Goal: Task Accomplishment & Management: Manage account settings

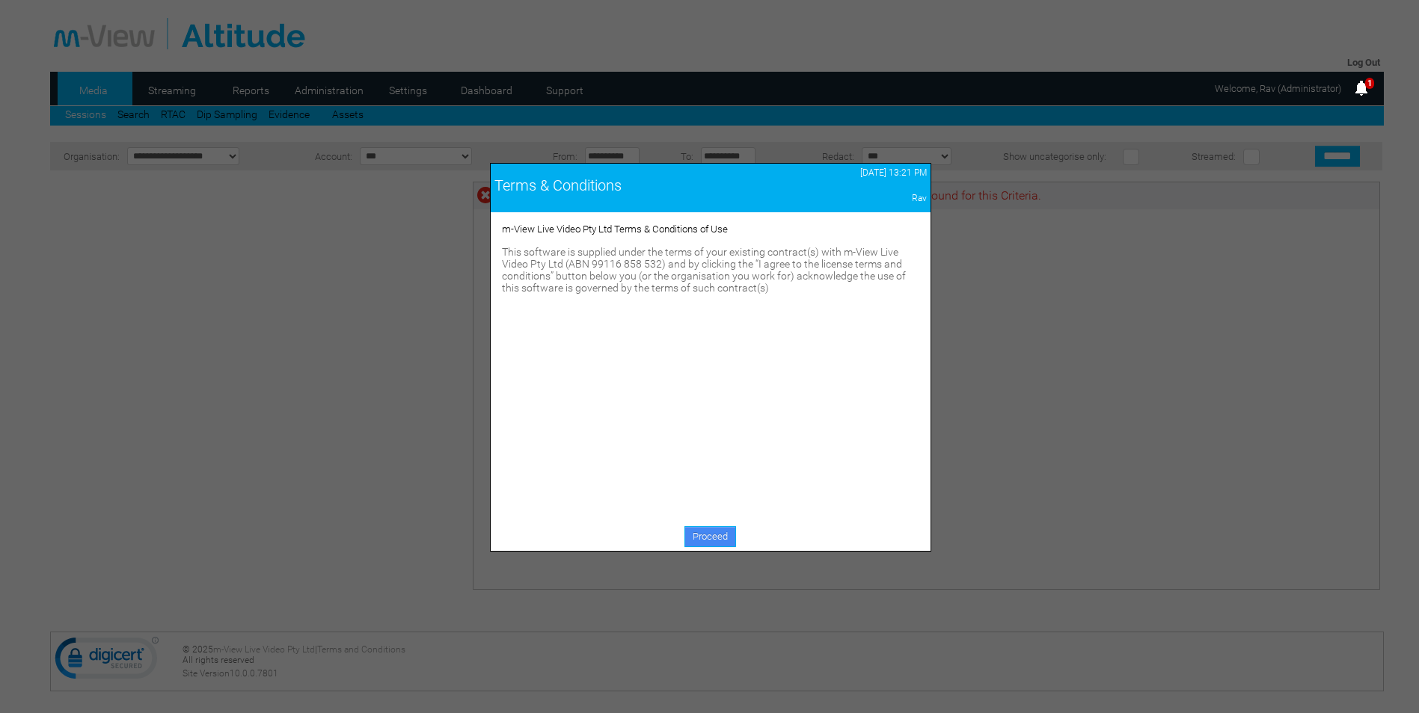
click at [694, 537] on link "Proceed" at bounding box center [710, 536] width 52 height 21
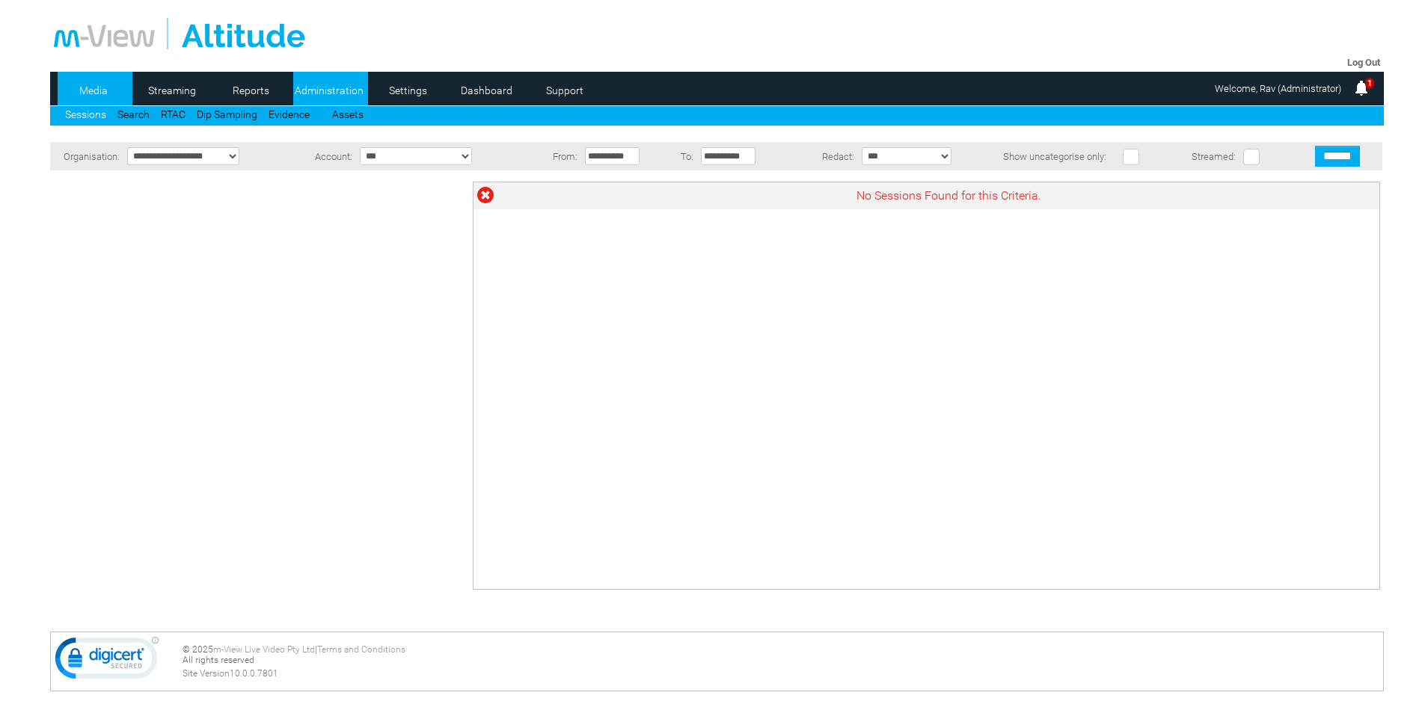
click at [334, 91] on link "Administration" at bounding box center [329, 90] width 73 height 22
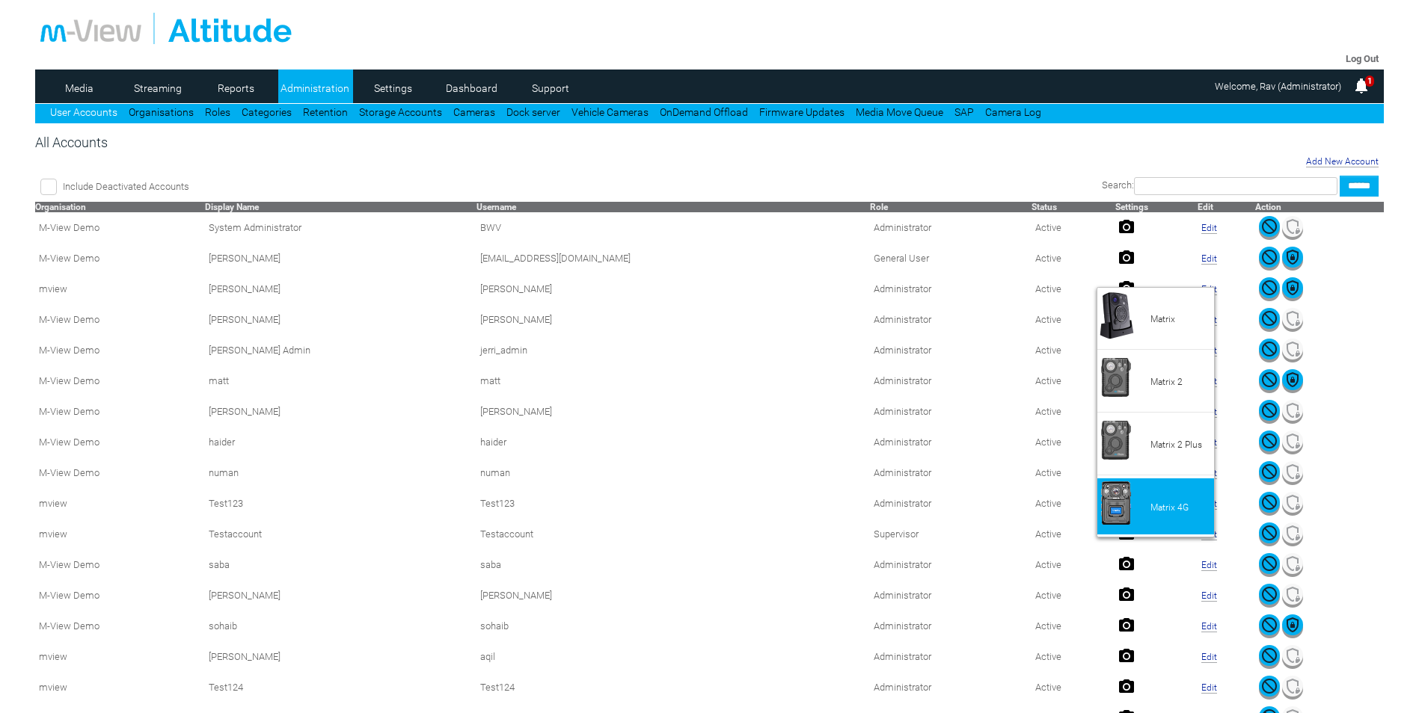
click at [1177, 500] on li "Matrix 4G" at bounding box center [1155, 507] width 117 height 56
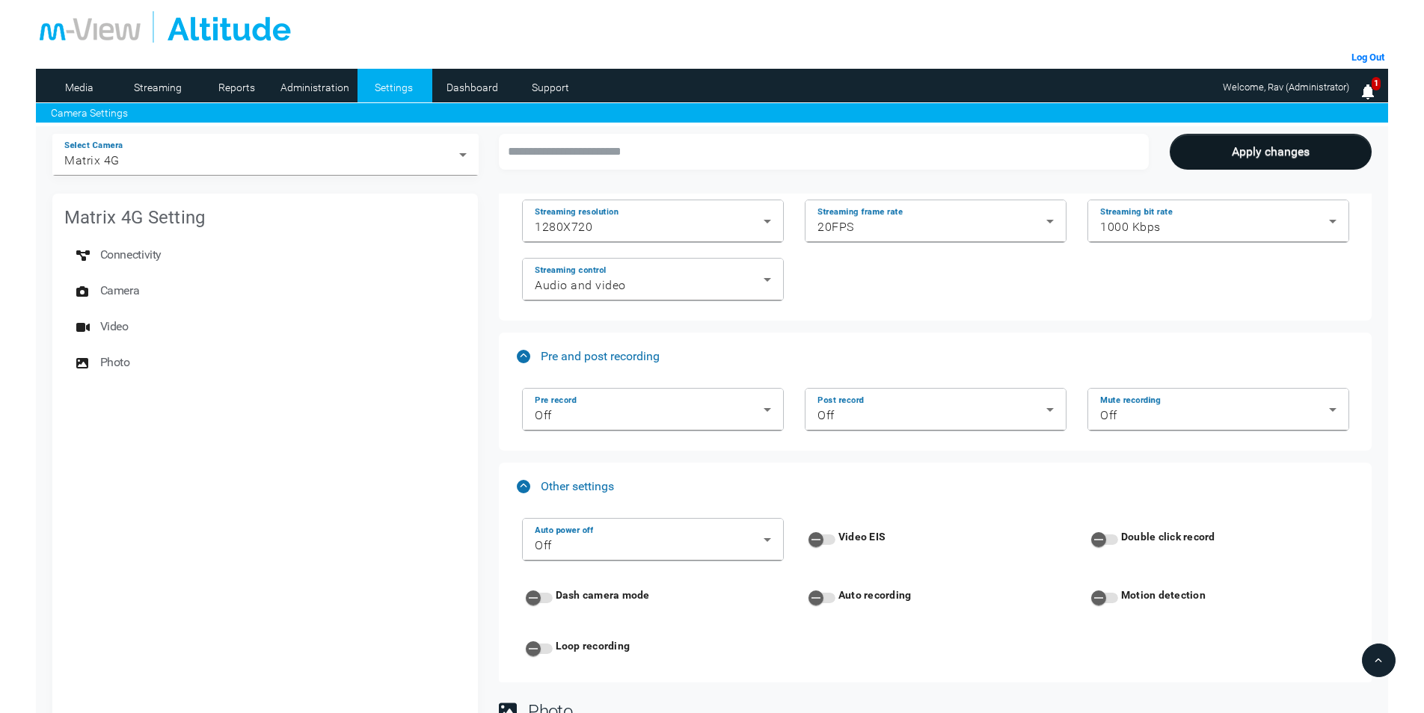
scroll to position [1944, 0]
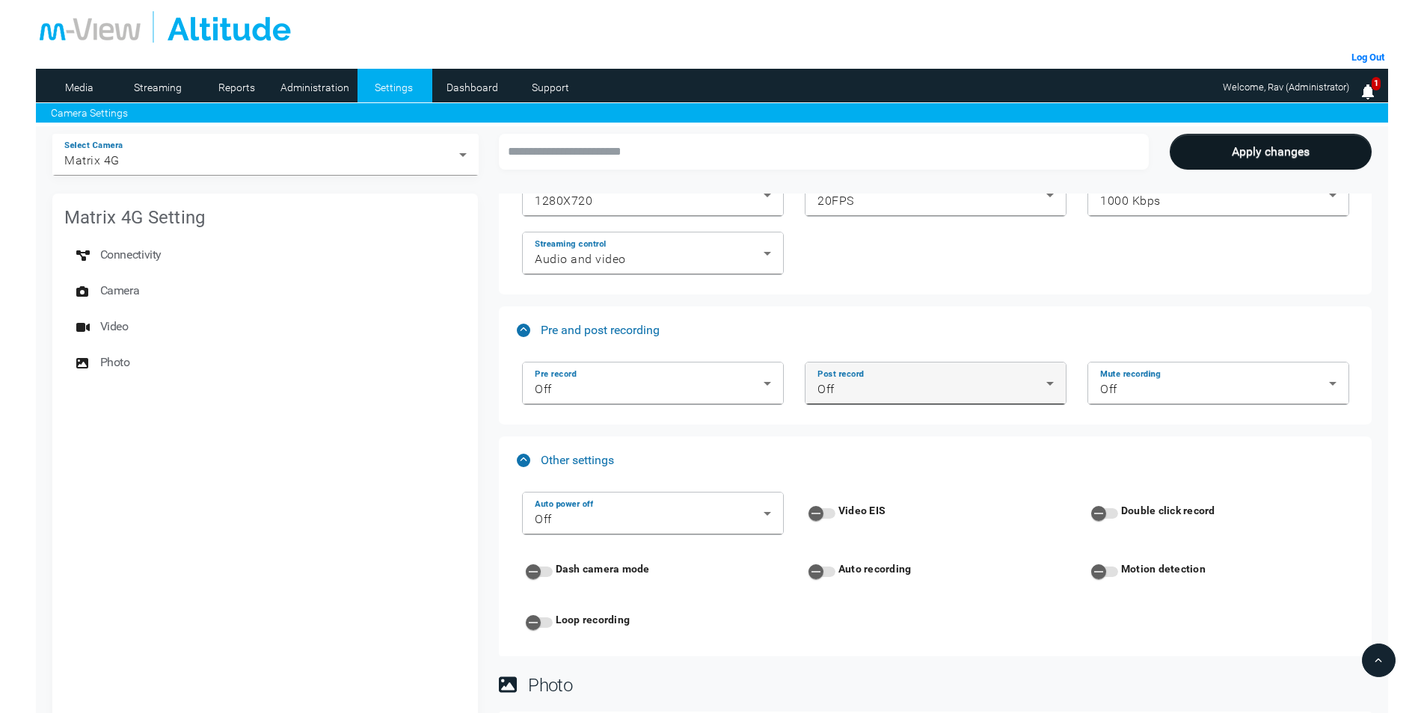
click at [909, 371] on div "Post record Off" at bounding box center [935, 384] width 236 height 42
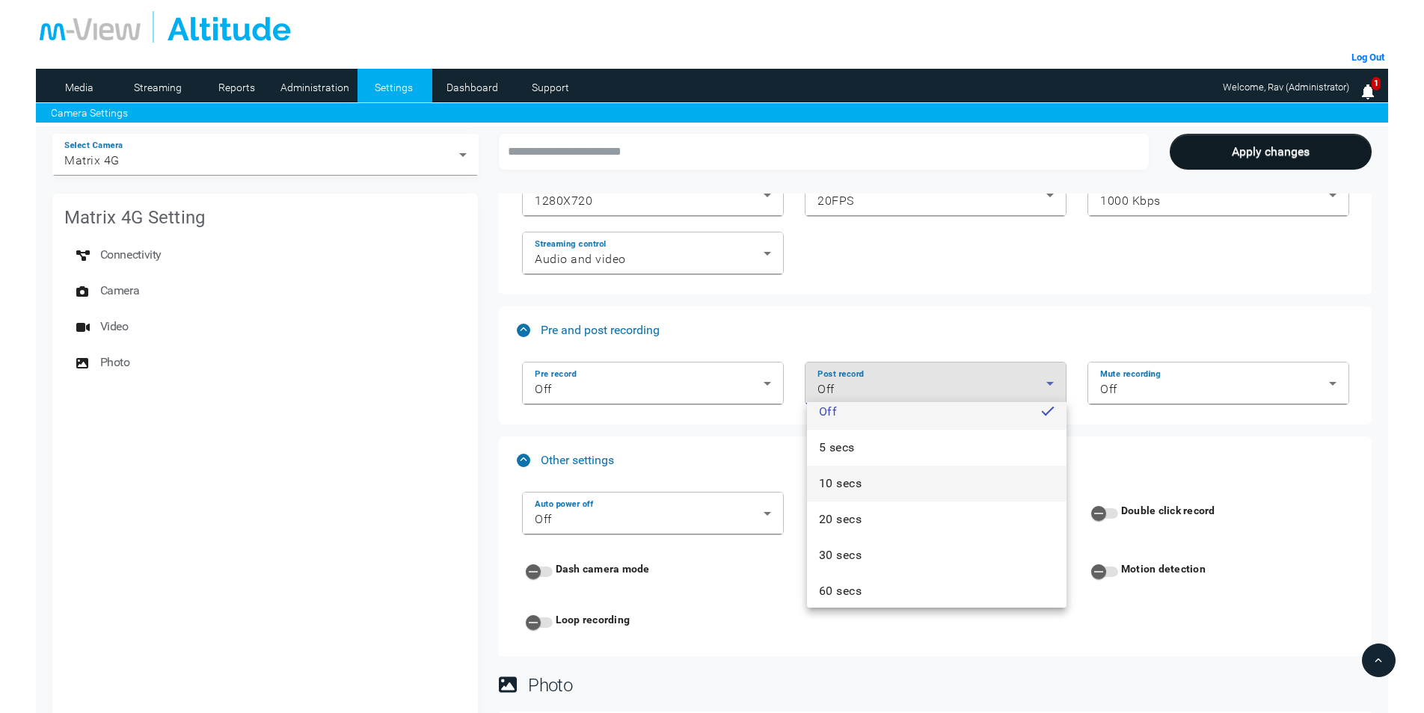
scroll to position [22, 0]
click at [958, 295] on div at bounding box center [712, 356] width 1424 height 713
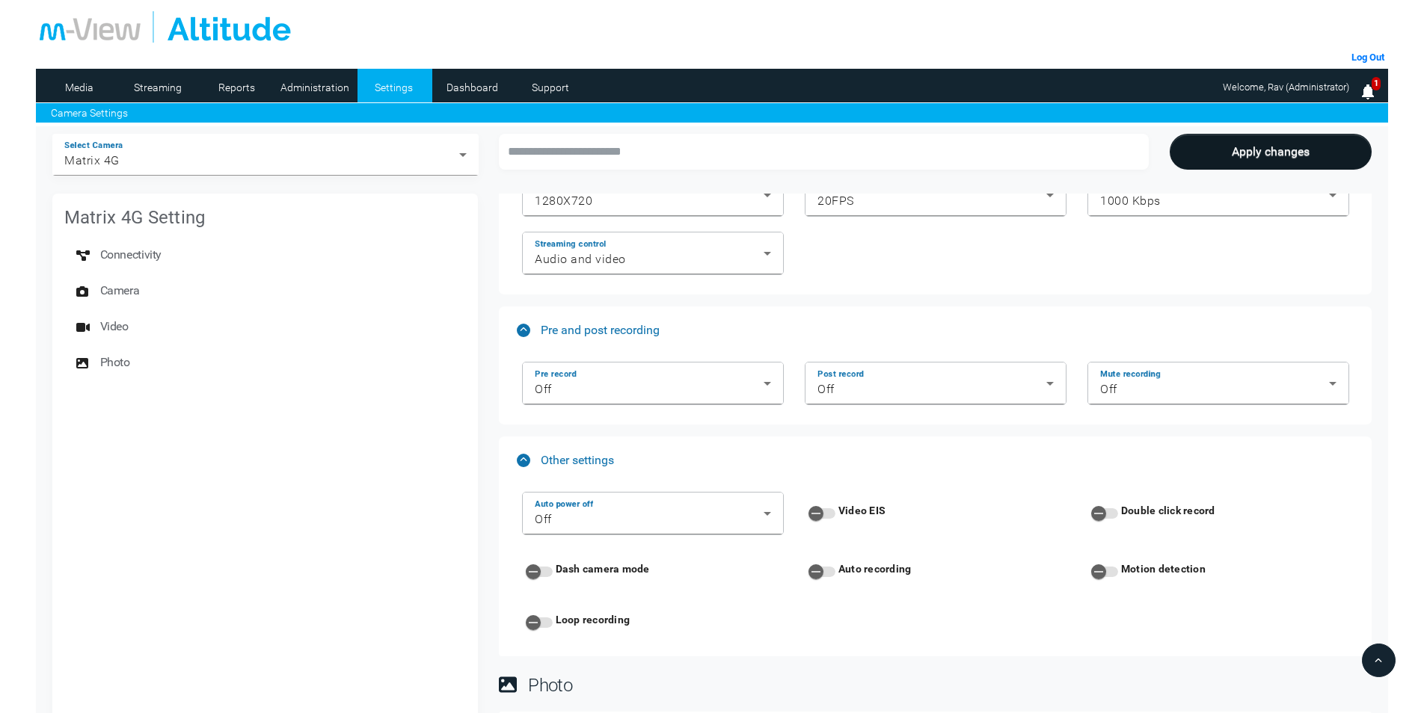
click at [227, 380] on mat-selection-list "Connectivity Camera Video Photo" at bounding box center [265, 308] width 402 height 156
click at [306, 73] on li "Administration" at bounding box center [316, 86] width 75 height 34
click at [325, 79] on link "Administration" at bounding box center [315, 87] width 73 height 22
